Goal: Information Seeking & Learning: Check status

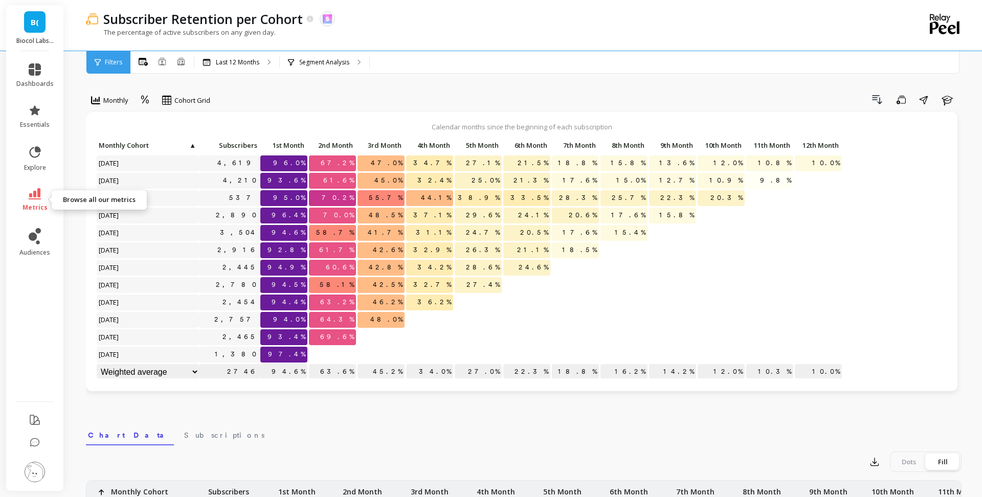
click at [37, 205] on span "metrics" at bounding box center [35, 208] width 25 height 8
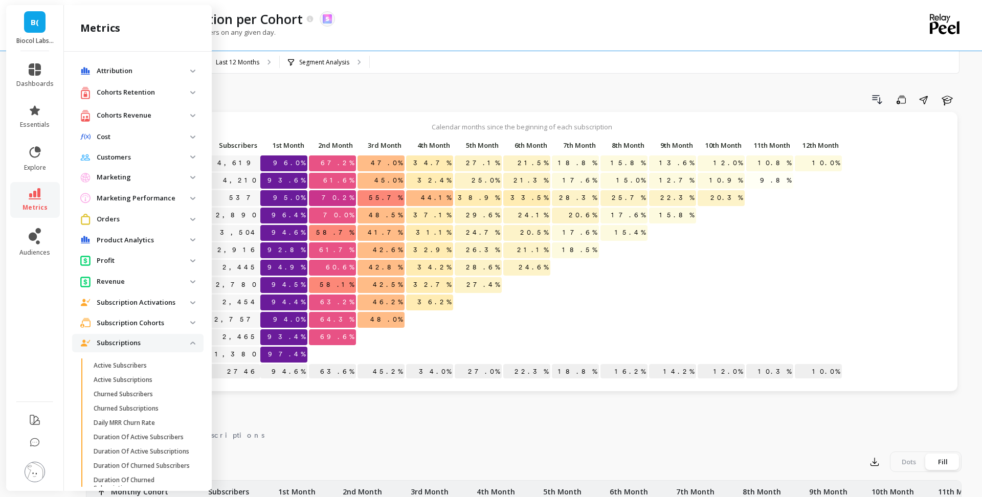
click at [144, 94] on p "Cohorts Retention" at bounding box center [144, 92] width 94 height 10
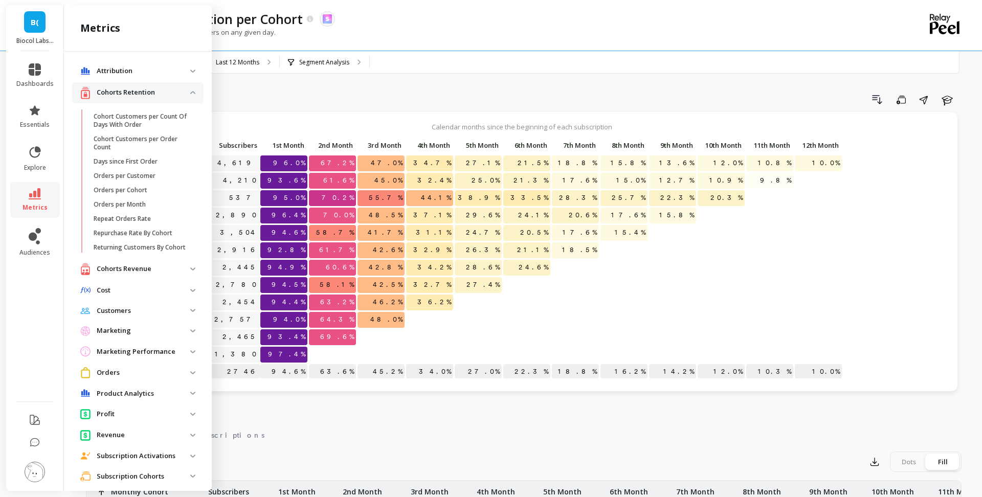
click at [140, 95] on p "Cohorts Retention" at bounding box center [144, 92] width 94 height 10
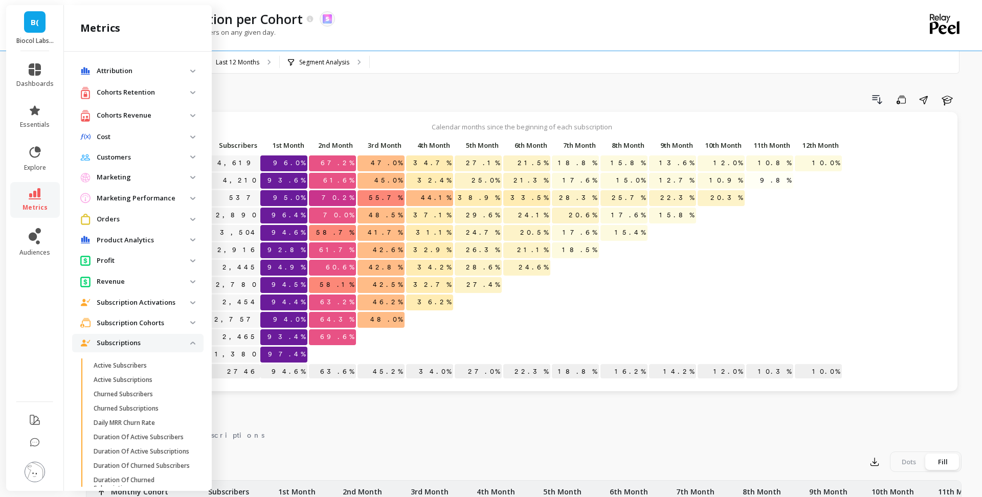
click at [142, 115] on p "Cohorts Revenue" at bounding box center [144, 116] width 94 height 10
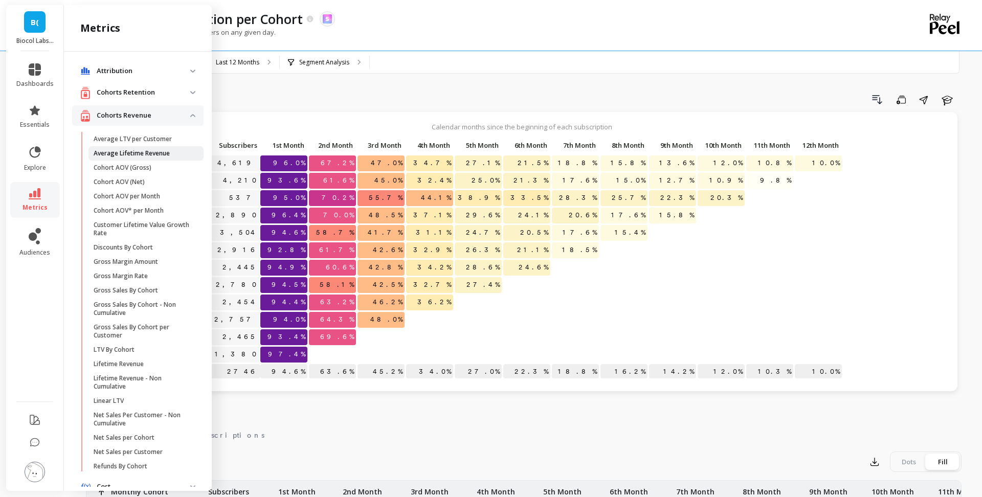
click at [142, 156] on p "Average Lifetime Revenue" at bounding box center [132, 153] width 76 height 8
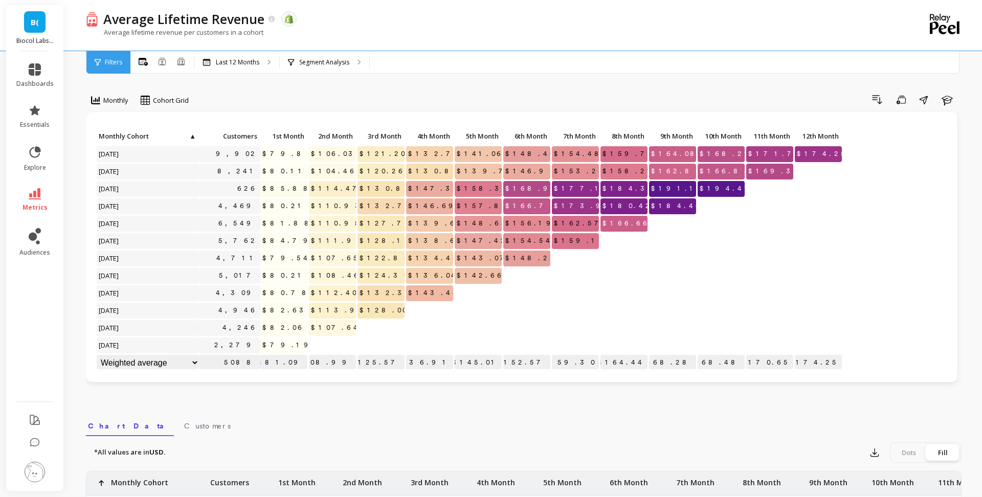
click at [386, 312] on span "$128.00" at bounding box center [384, 310] width 53 height 15
click at [394, 358] on p "$125.57" at bounding box center [381, 362] width 47 height 15
